Goal: Task Accomplishment & Management: Use online tool/utility

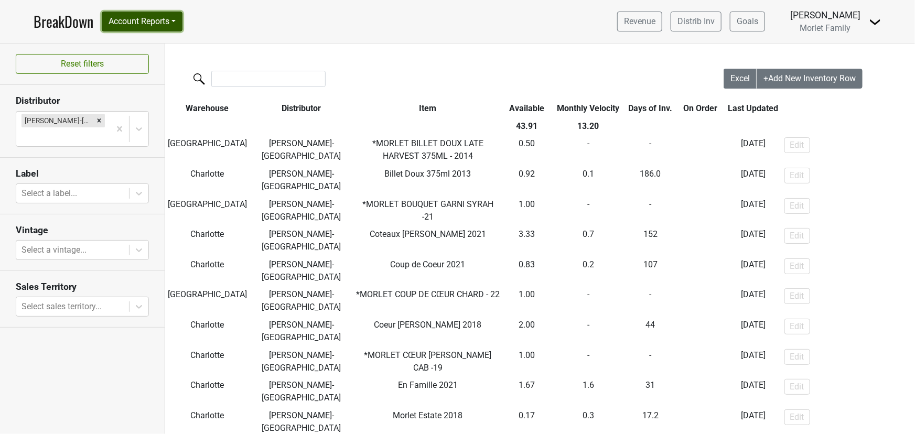
click at [132, 19] on button "Account Reports" at bounding box center [142, 22] width 81 height 20
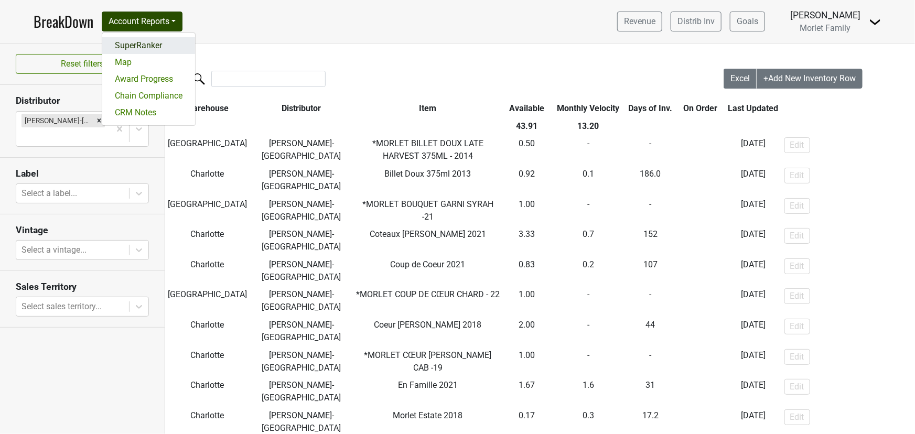
click at [134, 39] on link "SuperRanker" at bounding box center [148, 45] width 93 height 17
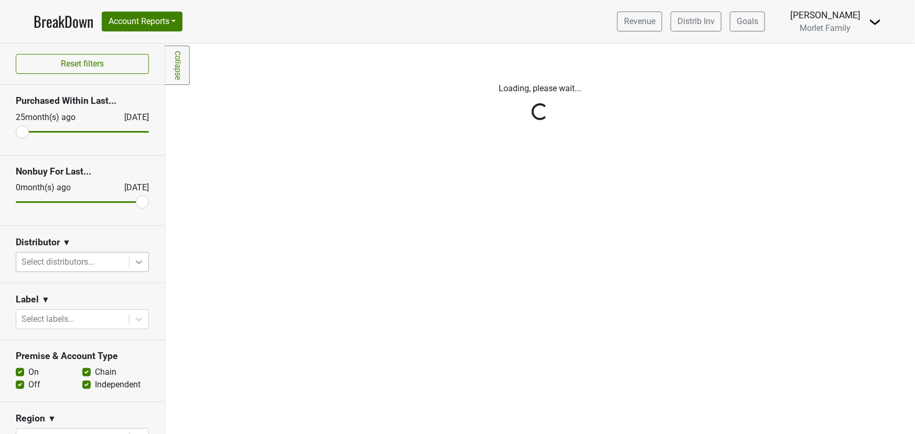
click at [134, 265] on icon at bounding box center [139, 262] width 10 height 10
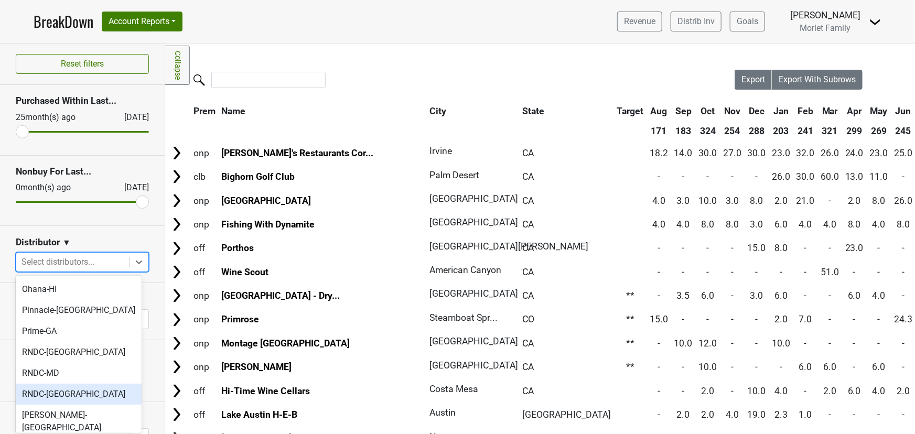
scroll to position [371, 0]
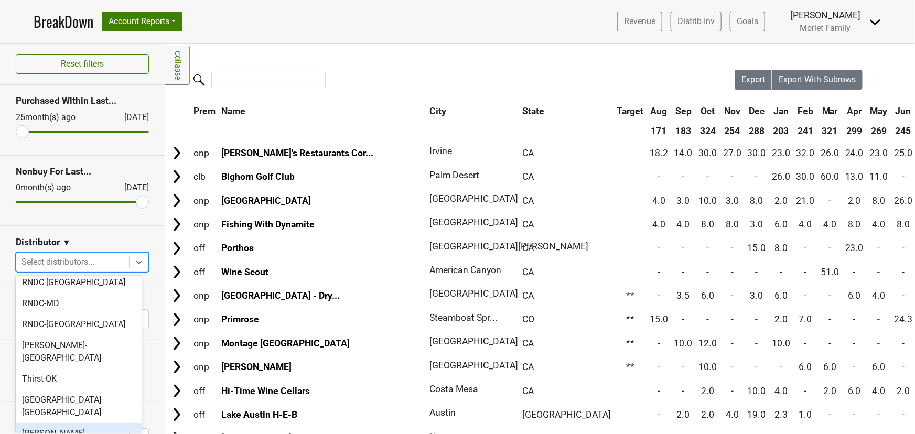
click at [54, 423] on div "[PERSON_NAME]-[GEOGRAPHIC_DATA]" at bounding box center [79, 440] width 126 height 34
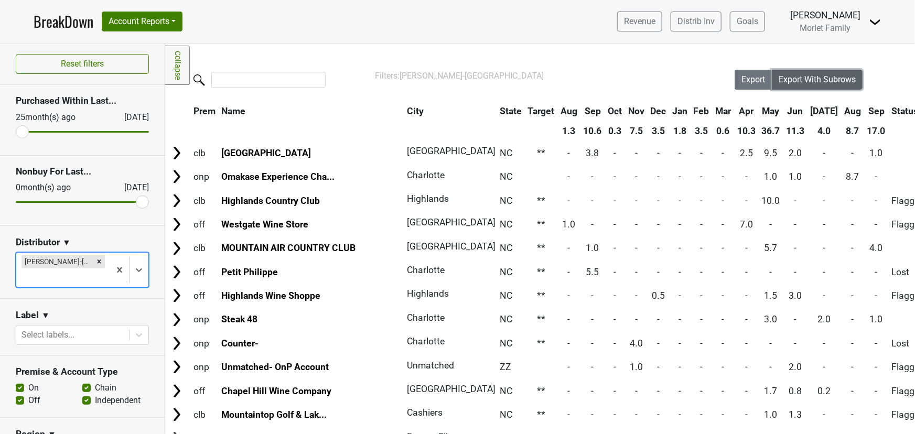
click at [789, 79] on span "Export With Subrows" at bounding box center [817, 79] width 77 height 10
